Goal: Task Accomplishment & Management: Manage account settings

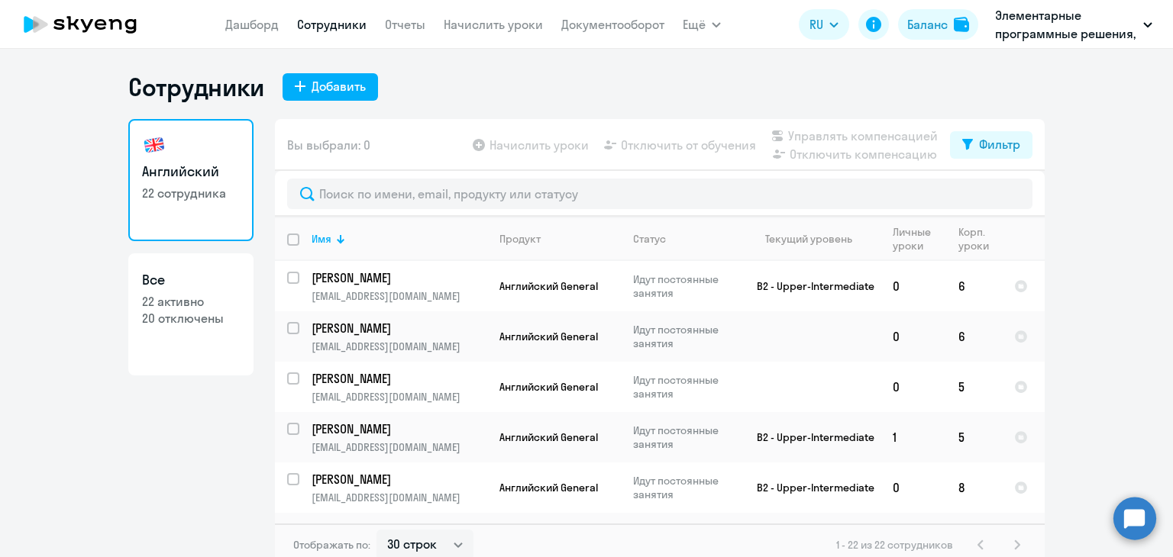
select select "30"
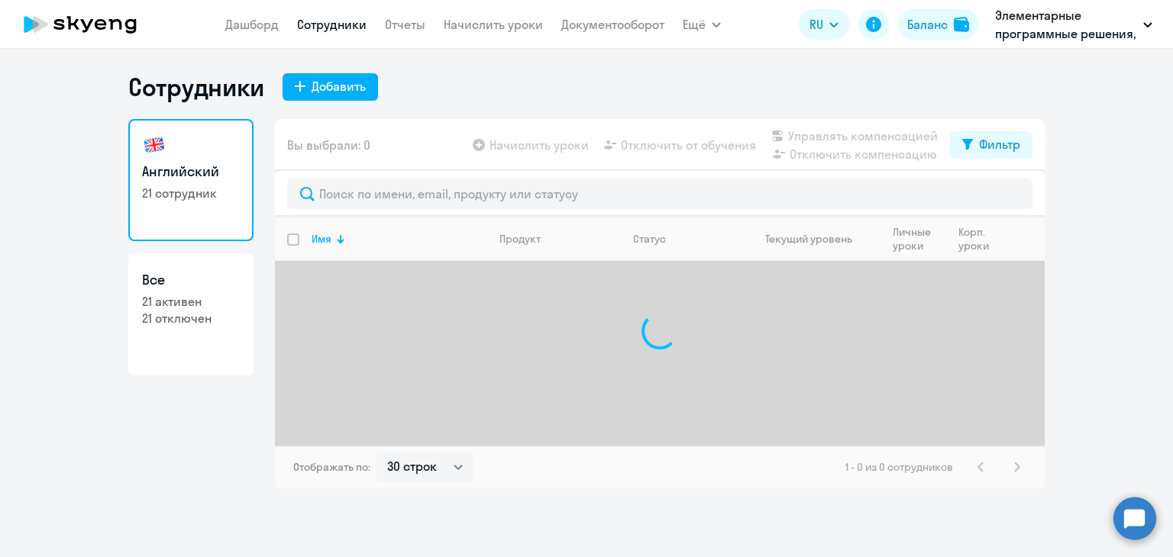
select select "30"
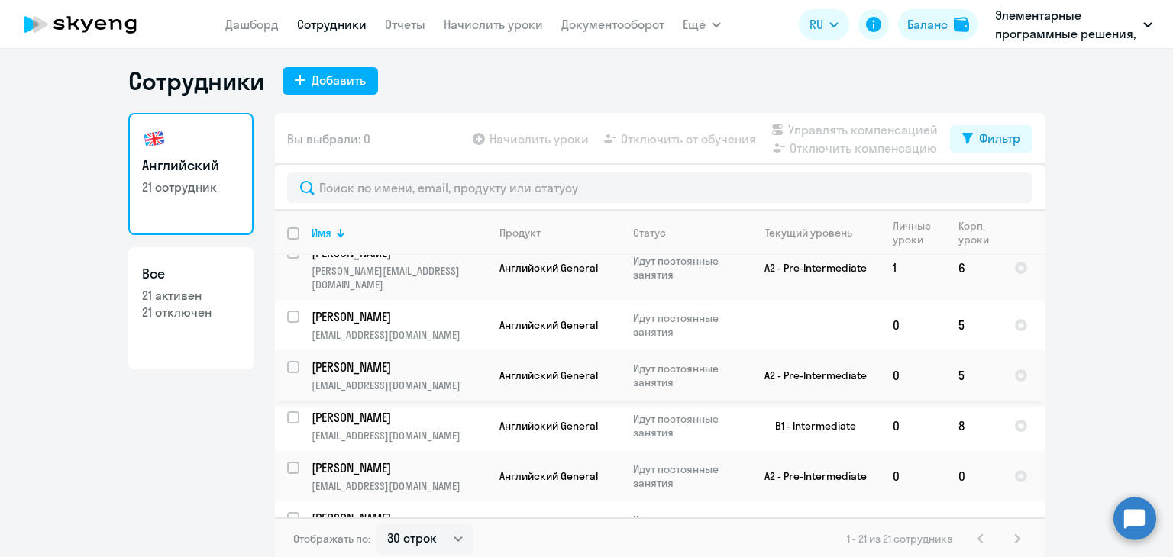
scroll to position [9, 0]
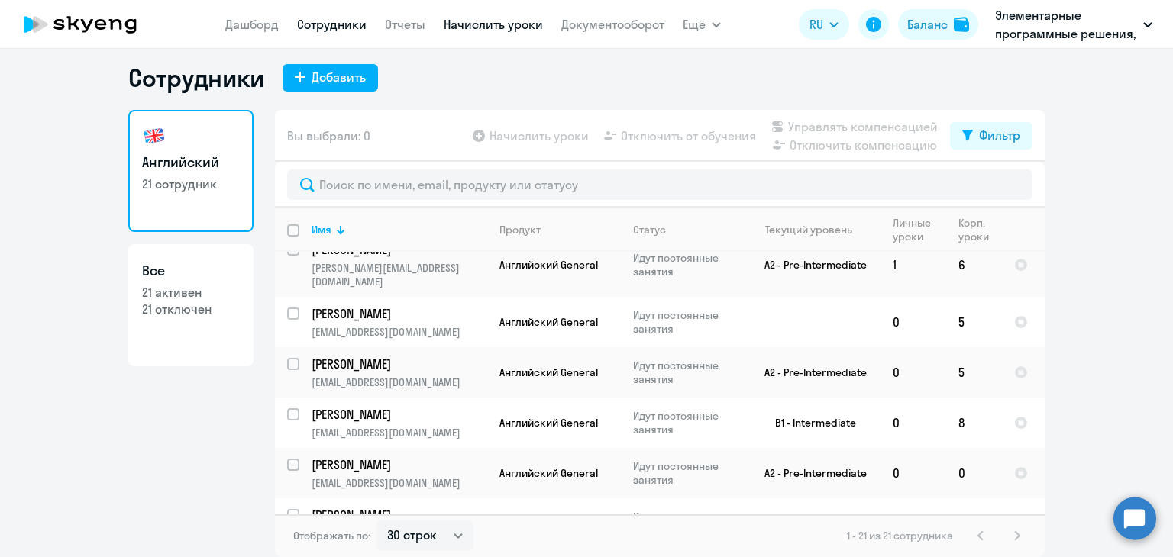
click at [466, 26] on link "Начислить уроки" at bounding box center [493, 24] width 99 height 15
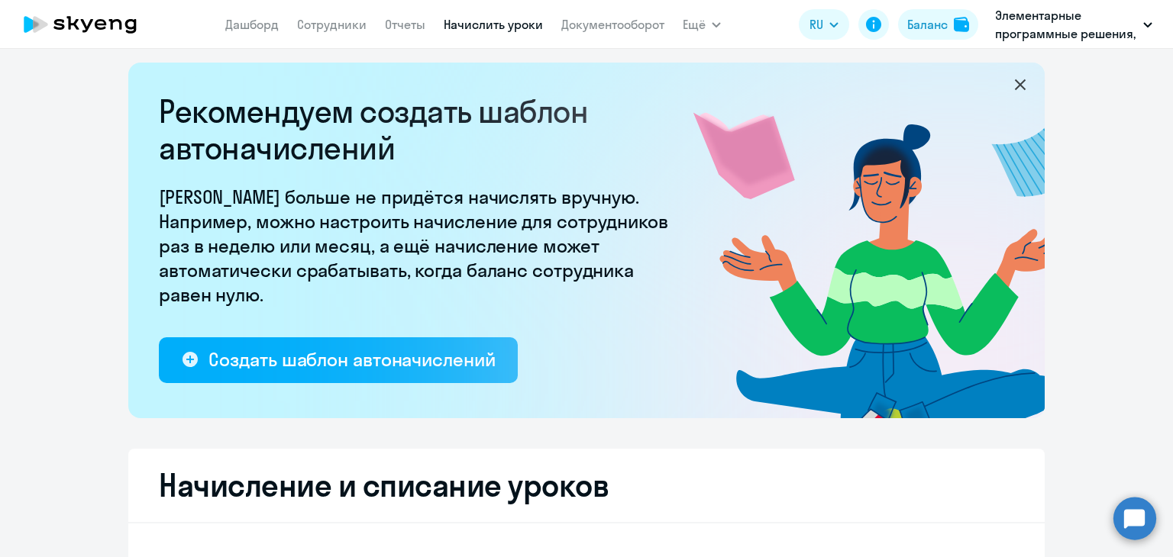
select select "10"
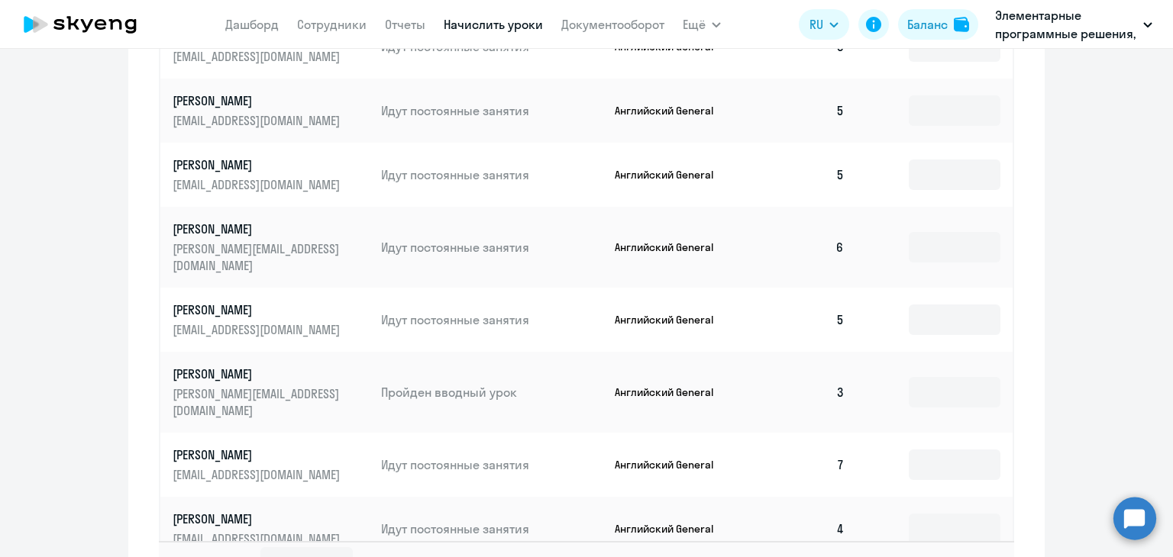
scroll to position [1018, 0]
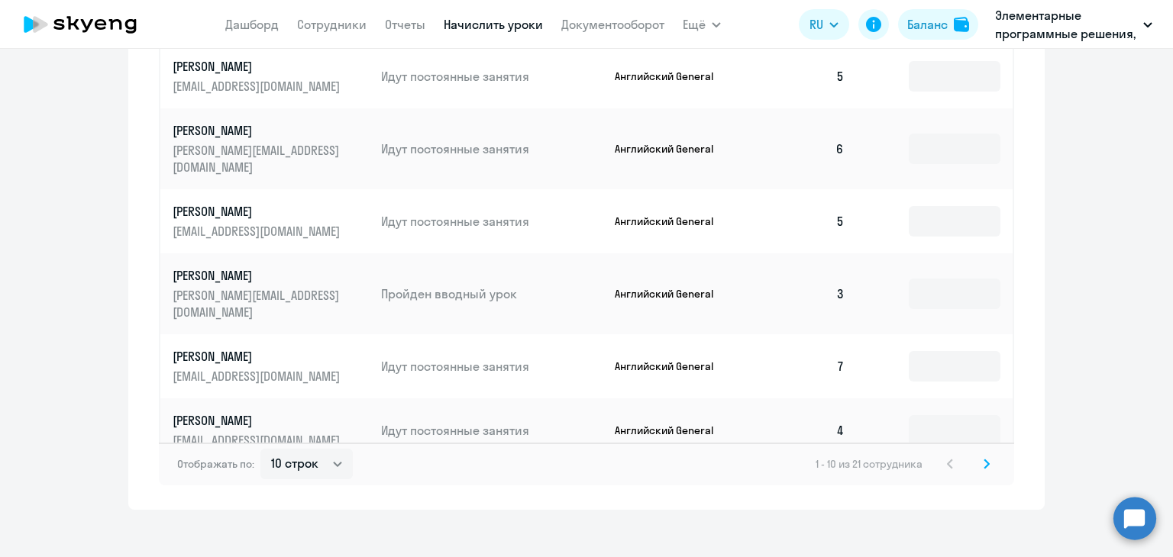
click at [983, 459] on icon at bounding box center [986, 464] width 6 height 11
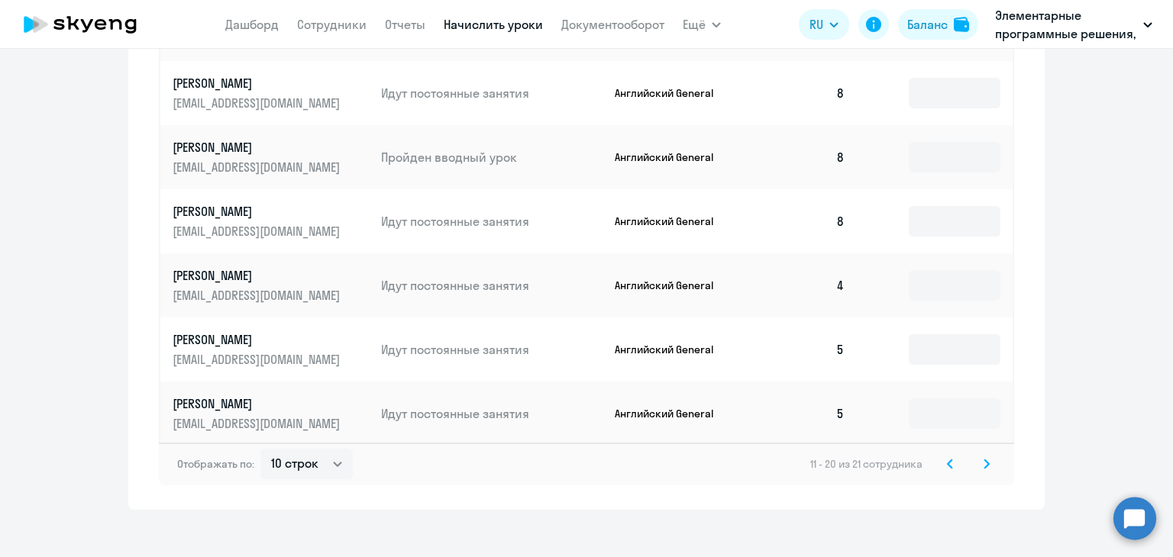
click at [983, 459] on icon at bounding box center [986, 464] width 6 height 11
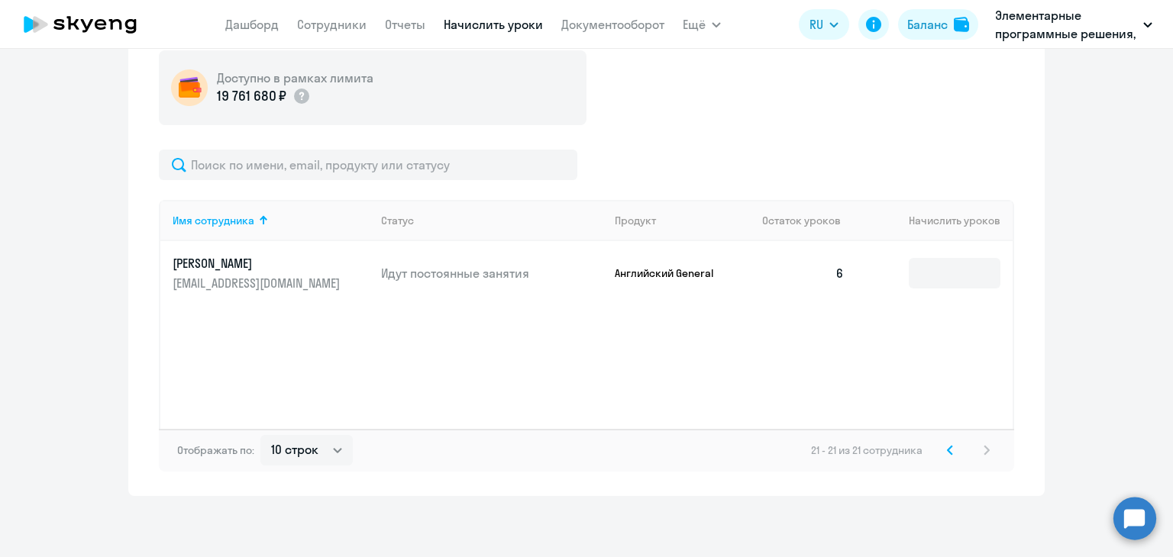
scroll to position [489, 0]
